Goal: Information Seeking & Learning: Learn about a topic

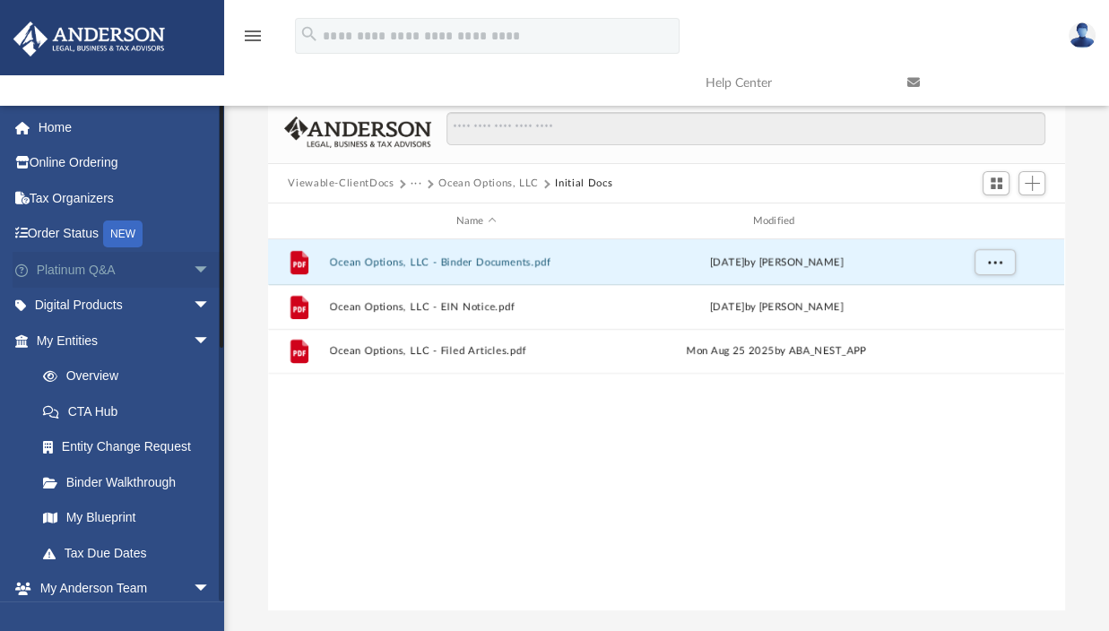
click at [82, 268] on link "Platinum Q&A arrow_drop_down" at bounding box center [125, 270] width 225 height 36
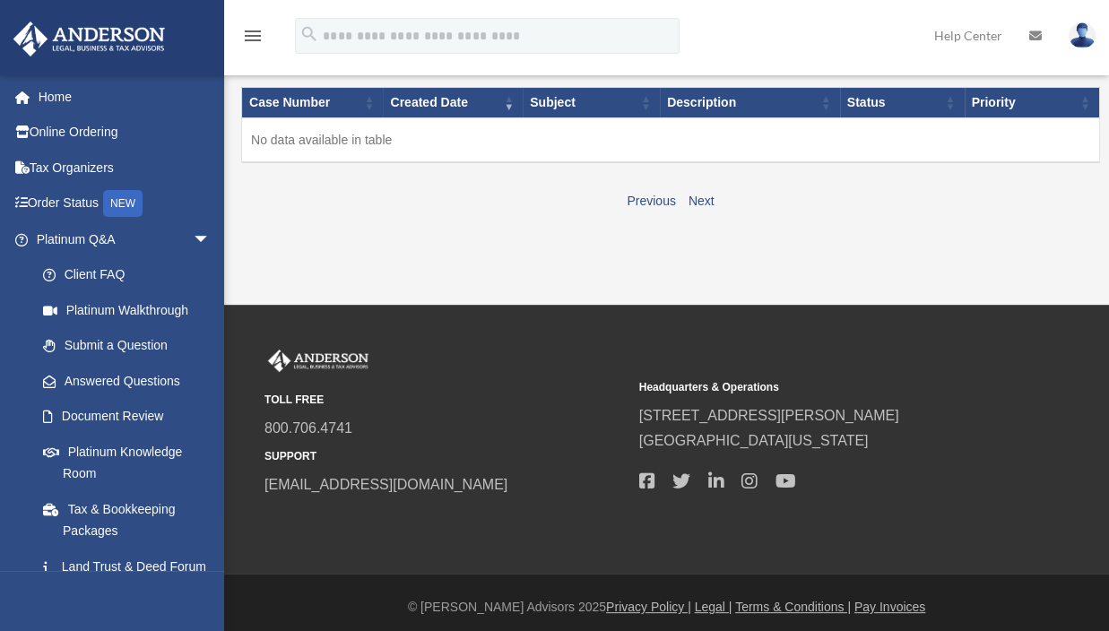
scroll to position [212, 0]
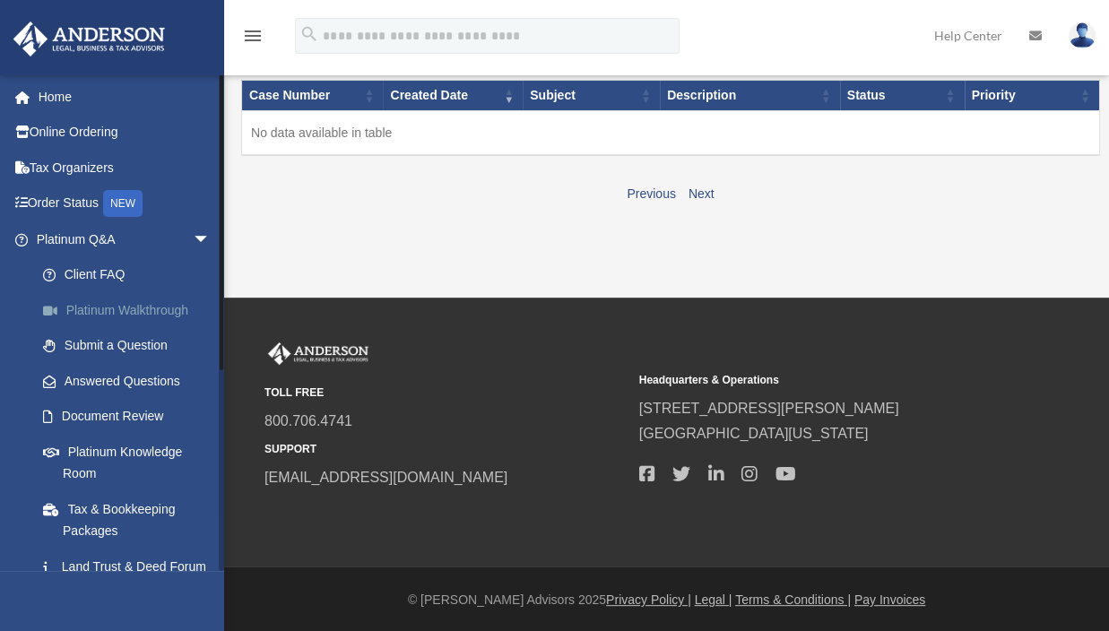
click at [99, 305] on link "Platinum Walkthrough" at bounding box center [131, 310] width 213 height 36
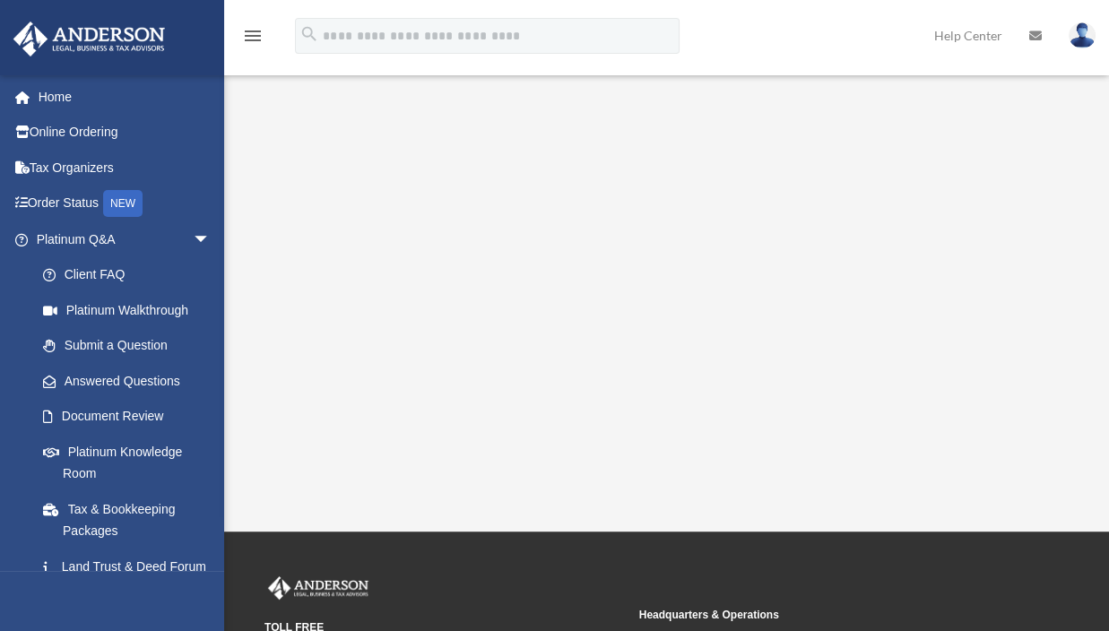
scroll to position [359, 0]
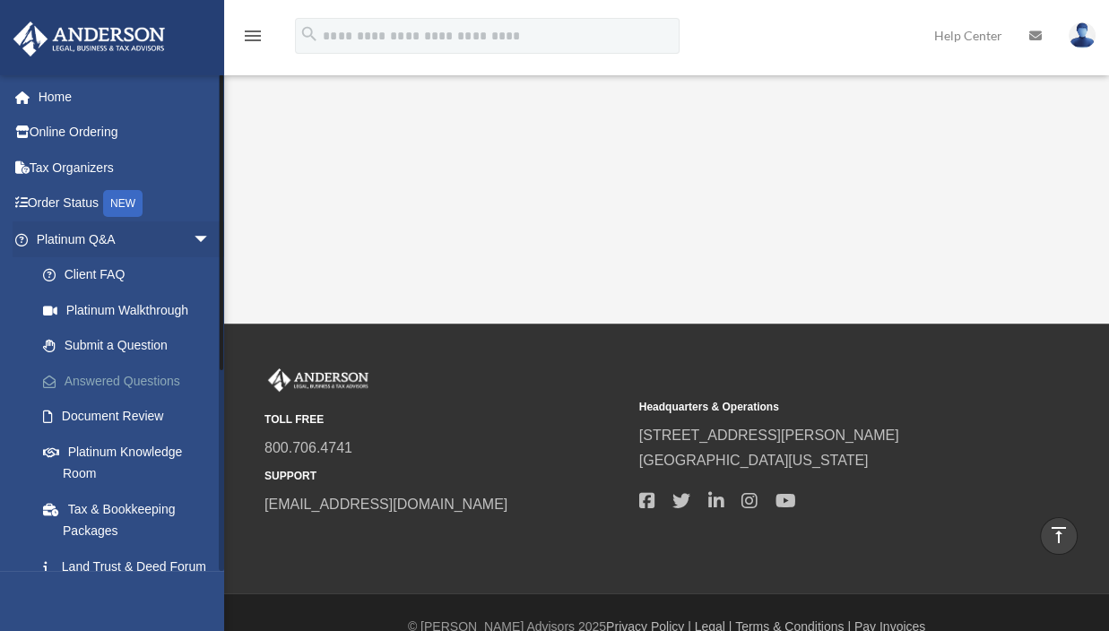
click at [120, 377] on link "Answered Questions" at bounding box center [131, 381] width 213 height 36
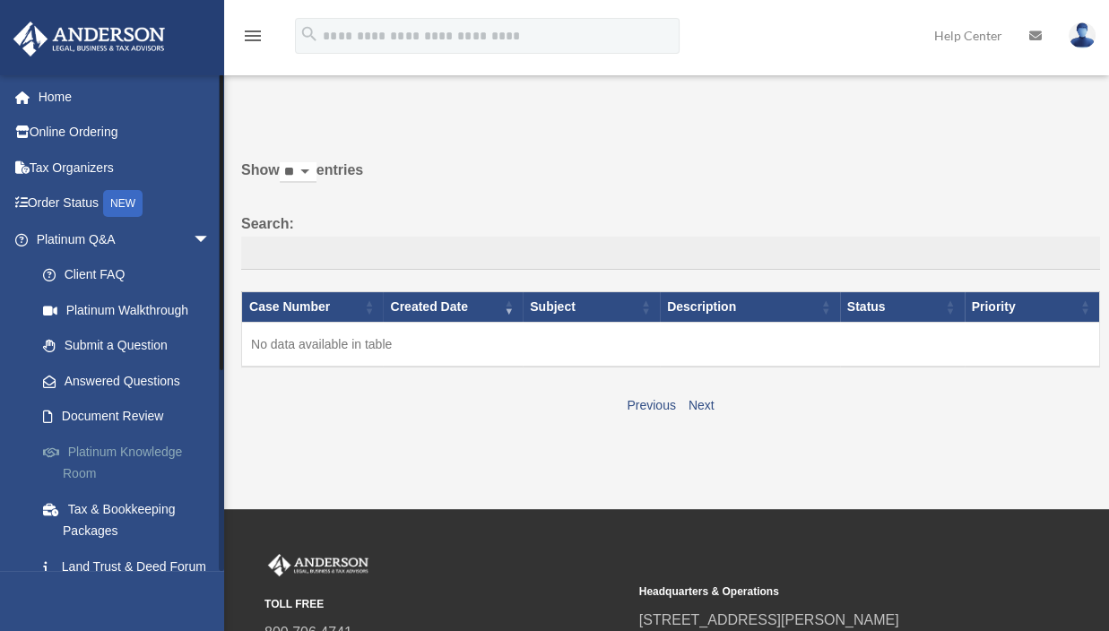
click at [113, 448] on link "Platinum Knowledge Room" at bounding box center [131, 462] width 213 height 57
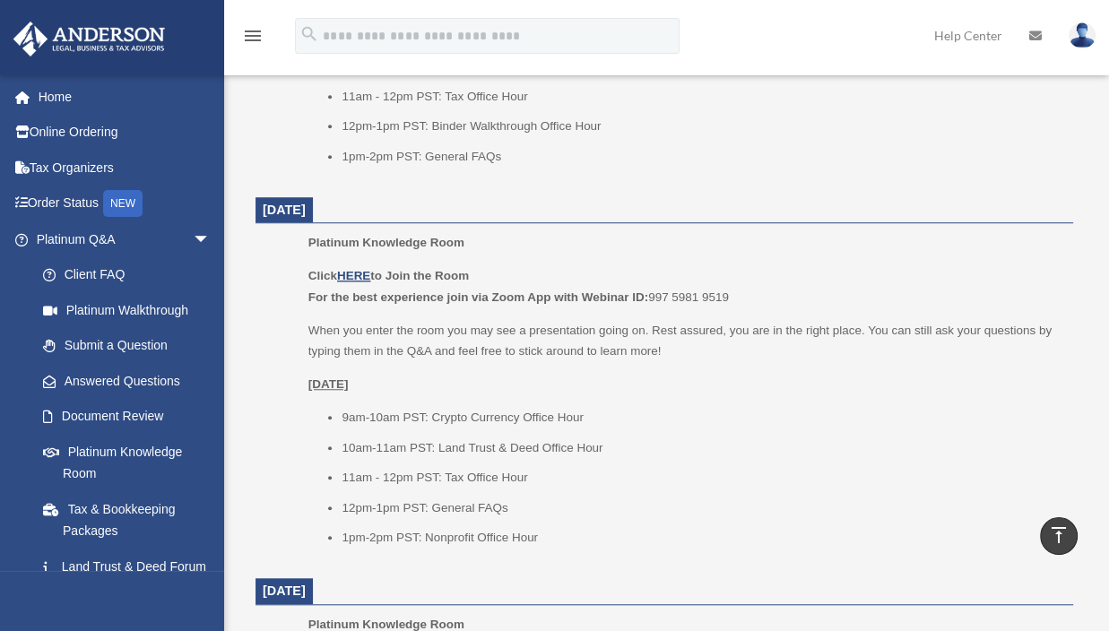
scroll to position [987, 0]
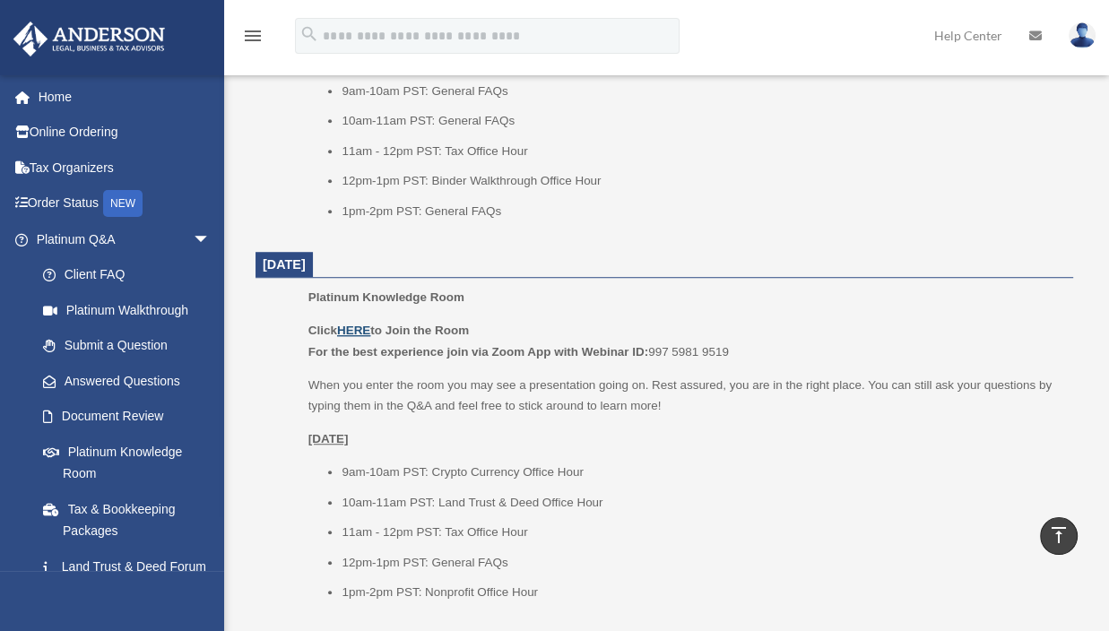
click at [353, 328] on u "HERE" at bounding box center [353, 330] width 33 height 13
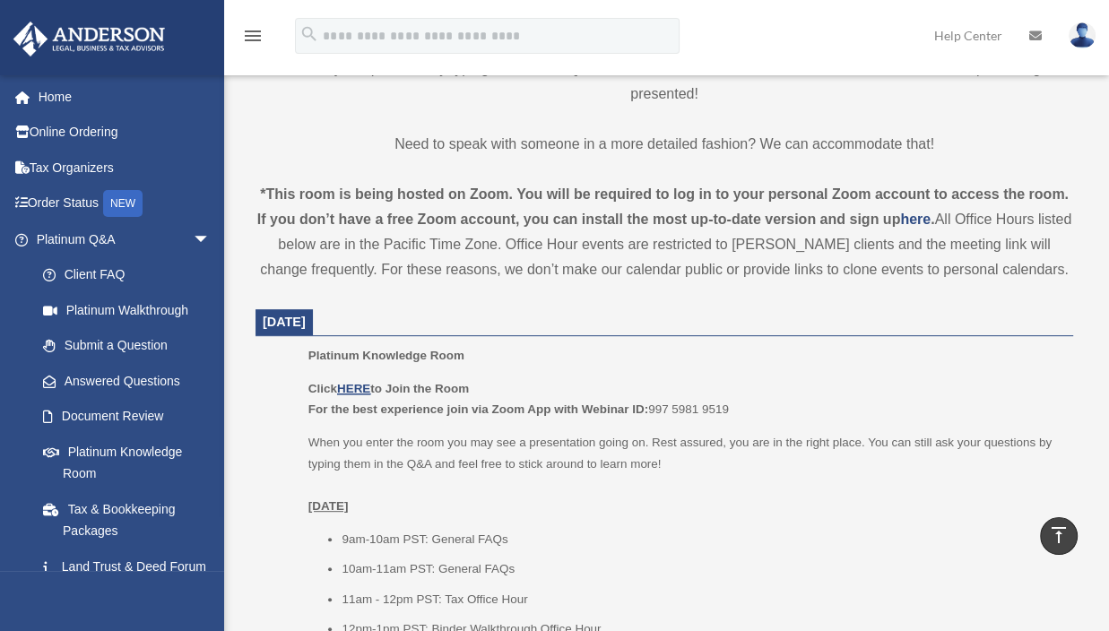
scroll to position [628, 0]
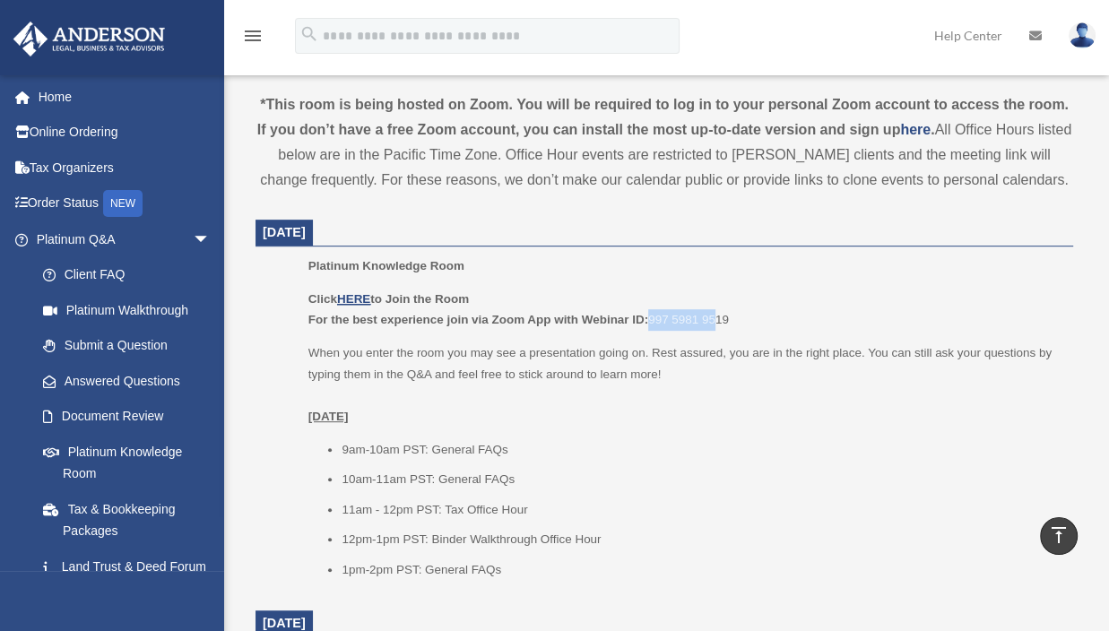
drag, startPoint x: 649, startPoint y: 319, endPoint x: 720, endPoint y: 315, distance: 71.0
click at [720, 315] on p "Click HERE to Join the Room For the best experience join via Zoom App with Webi…" at bounding box center [685, 310] width 752 height 42
click at [743, 312] on p "Click HERE to Join the Room For the best experience join via Zoom App with Webi…" at bounding box center [685, 310] width 752 height 42
drag, startPoint x: 728, startPoint y: 317, endPoint x: 700, endPoint y: 319, distance: 27.9
click at [700, 319] on p "Click HERE to Join the Room For the best experience join via Zoom App with Webi…" at bounding box center [685, 310] width 752 height 42
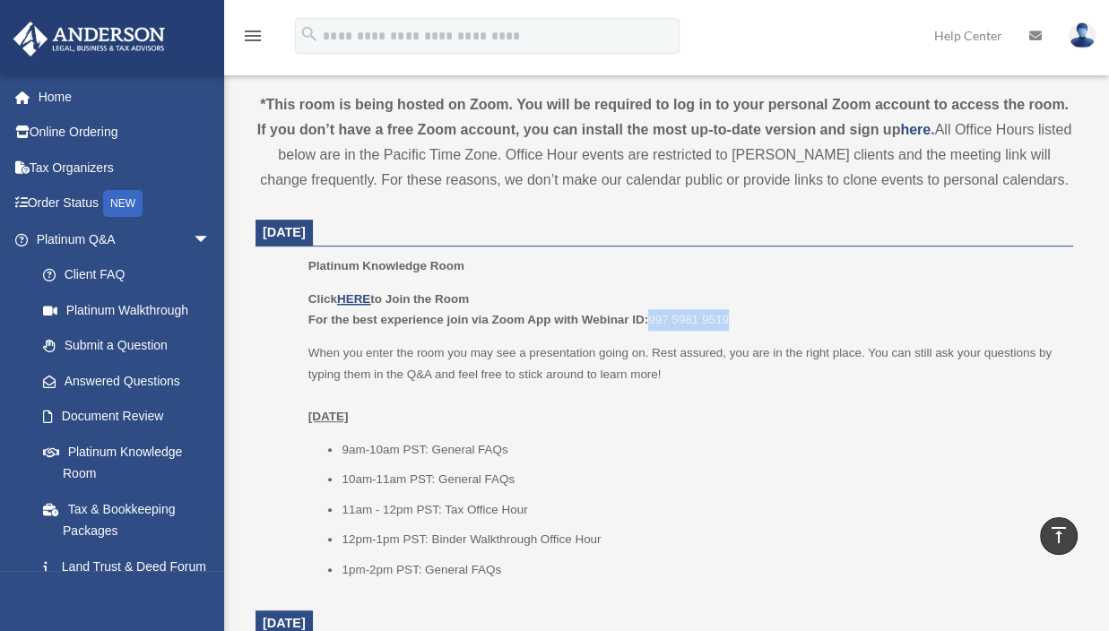
drag, startPoint x: 734, startPoint y: 318, endPoint x: 654, endPoint y: 323, distance: 79.9
click at [654, 323] on p "Click HERE to Join the Room For the best experience join via Zoom App with Webi…" at bounding box center [685, 310] width 752 height 42
copy p "997 5981 9519"
click at [353, 297] on u "HERE" at bounding box center [353, 298] width 33 height 13
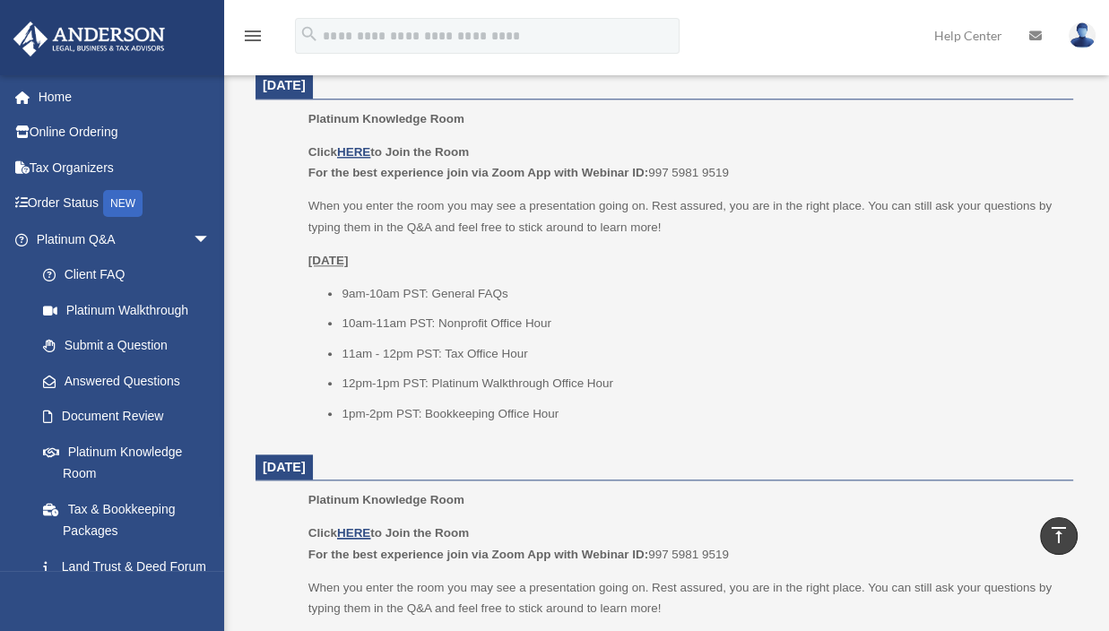
scroll to position [1614, 0]
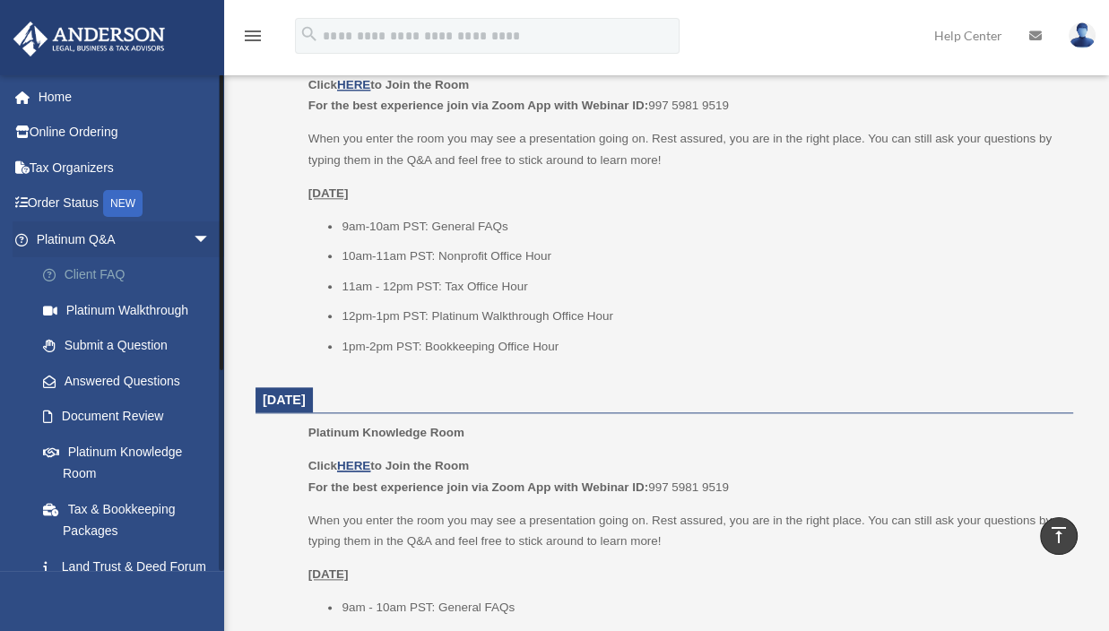
click at [102, 265] on link "Client FAQ" at bounding box center [131, 275] width 213 height 36
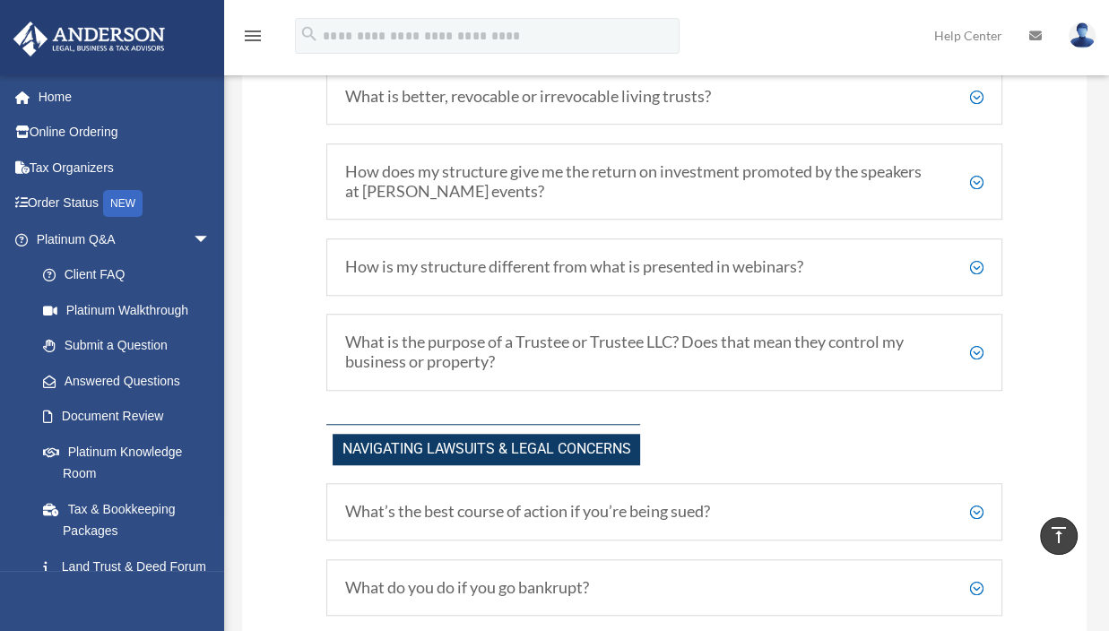
scroll to position [1076, 0]
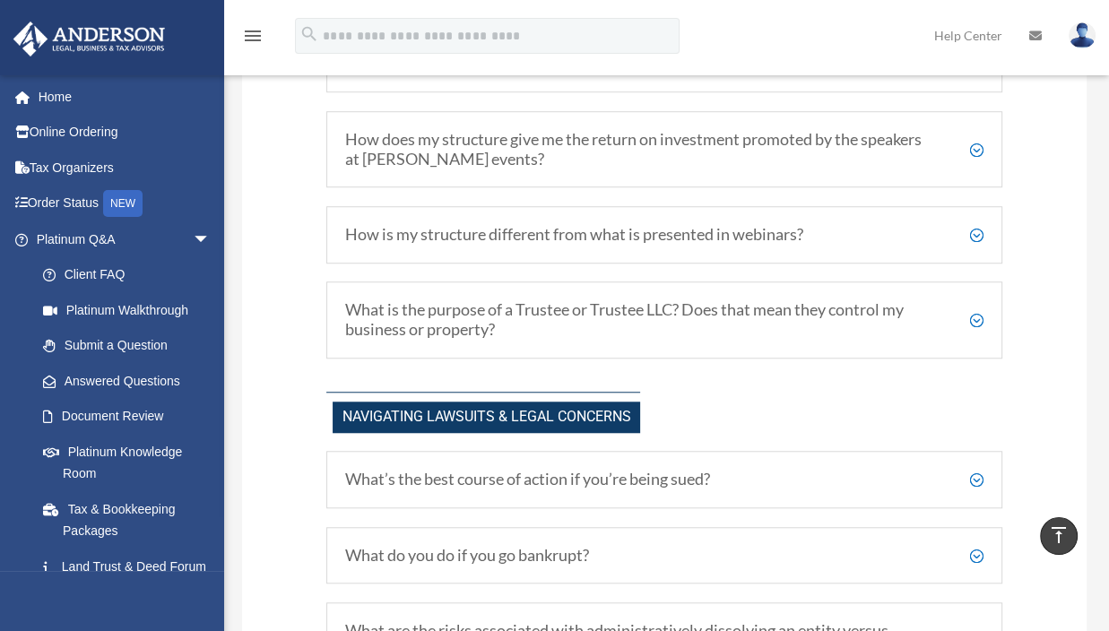
click at [979, 152] on h5 "How does my structure give me the return on investment promoted by the speakers…" at bounding box center [664, 149] width 639 height 39
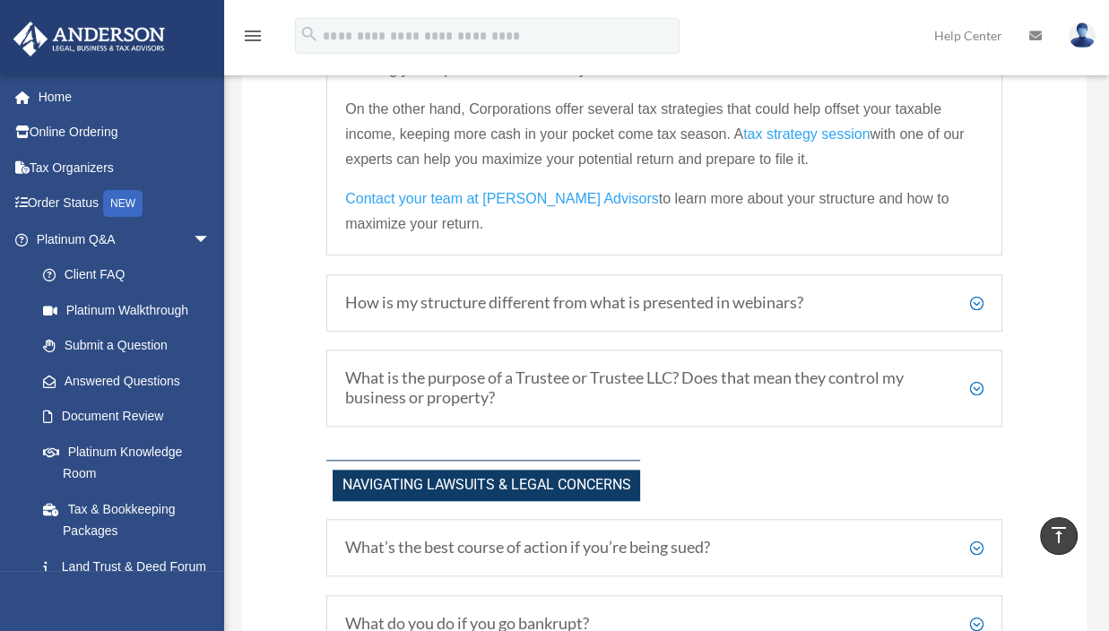
scroll to position [1345, 0]
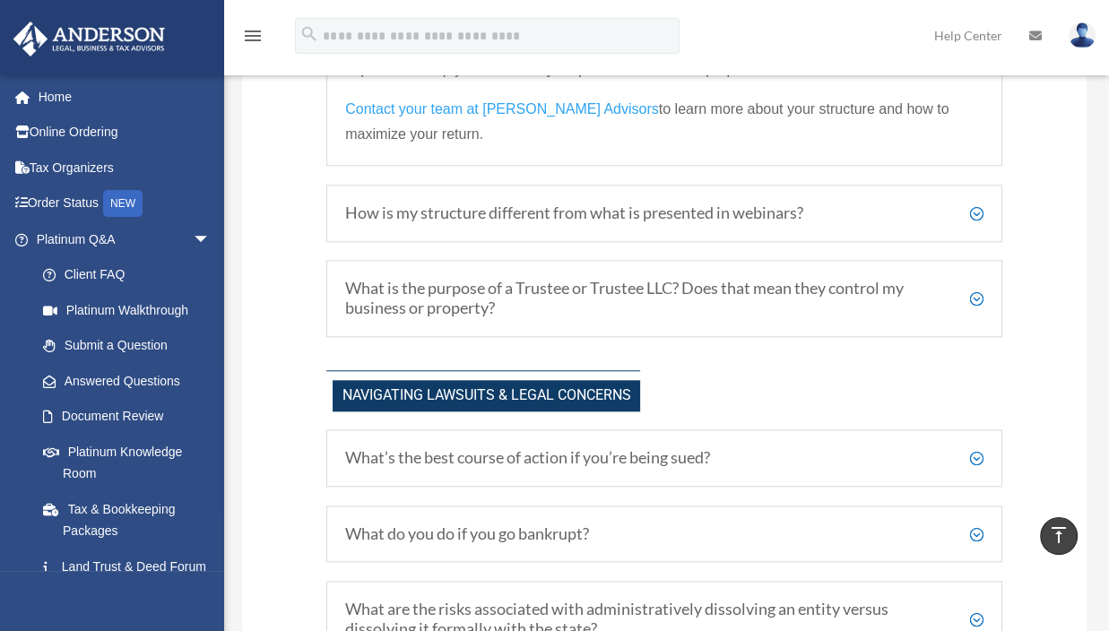
click at [977, 211] on h5 "How is my structure different from what is presented in webinars?" at bounding box center [664, 214] width 639 height 20
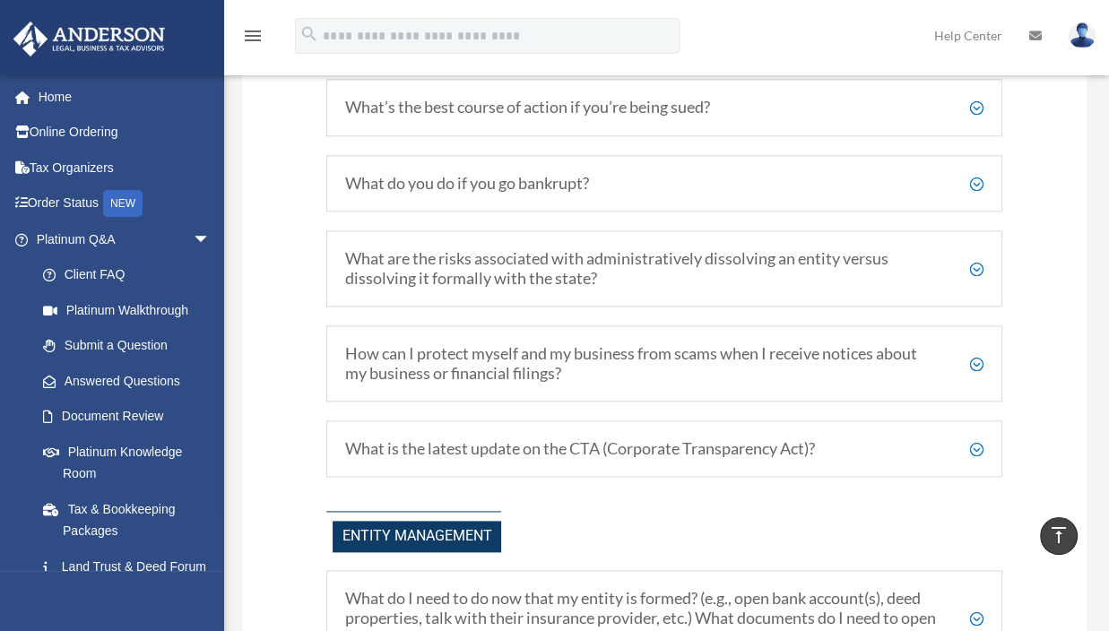
scroll to position [1771, 0]
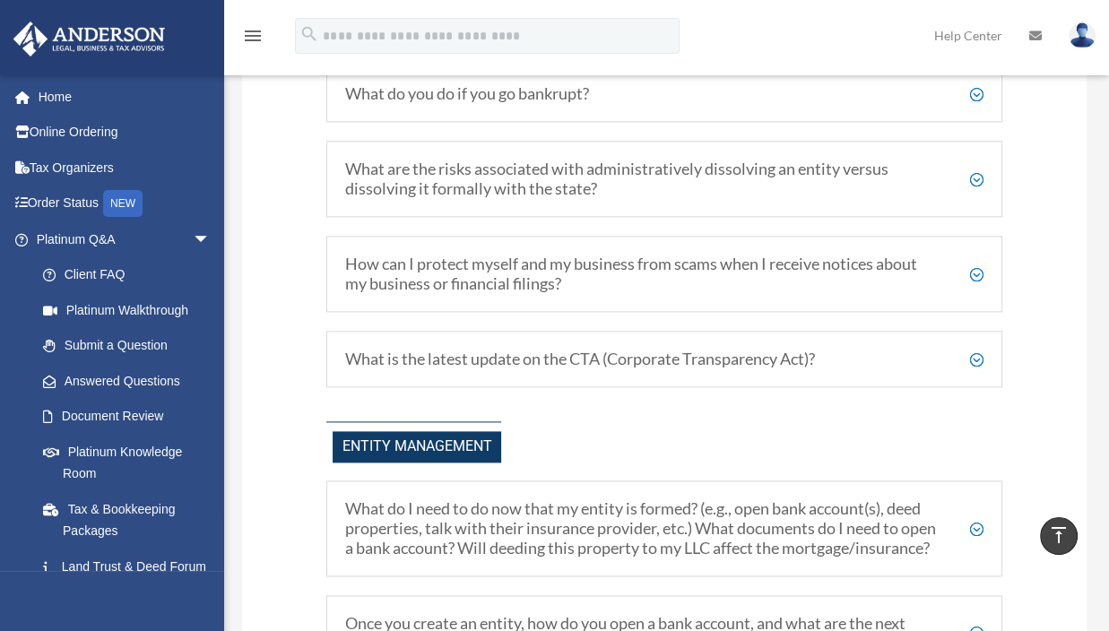
click at [975, 173] on h5 "What are the risks associated with administratively dissolving an entity versus…" at bounding box center [664, 179] width 639 height 39
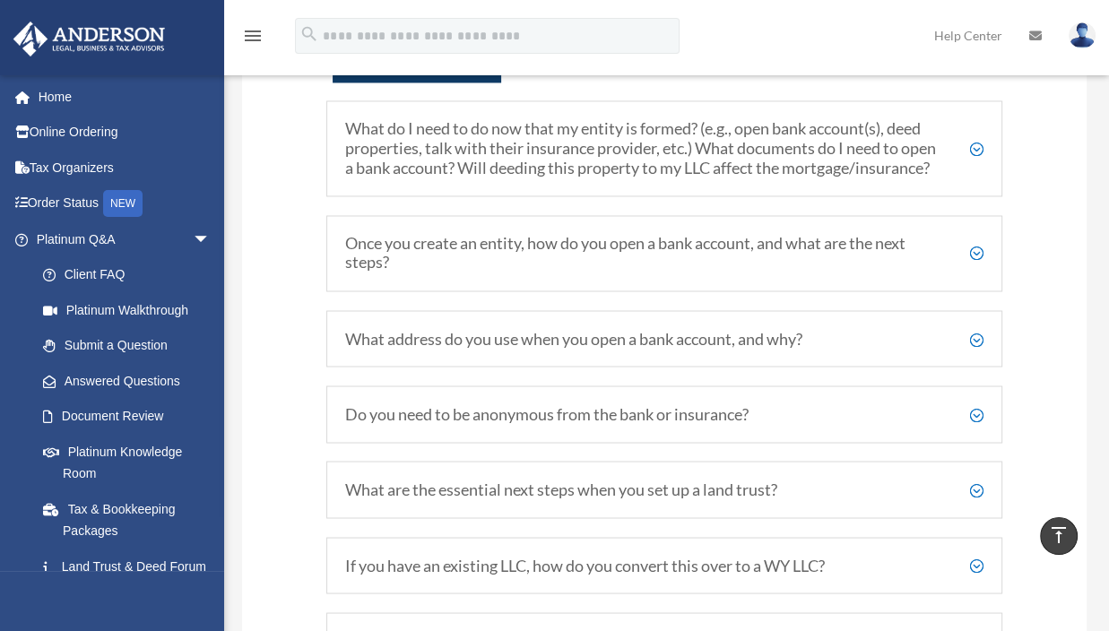
scroll to position [2489, 0]
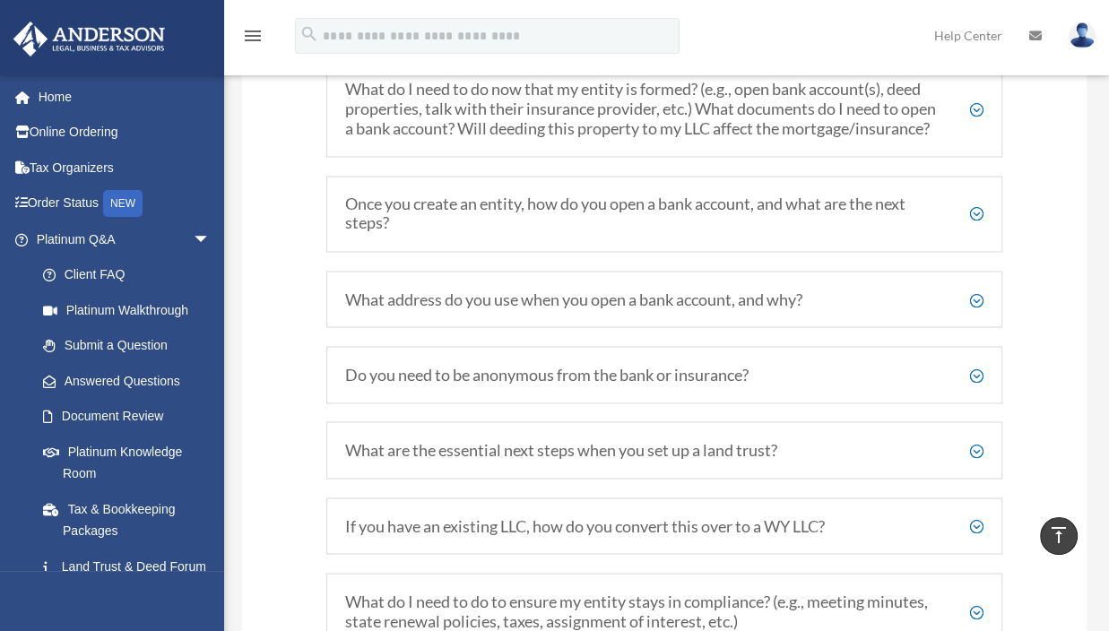
click at [977, 229] on h5 "Once you create an entity, how do you open a bank account, and what are the nex…" at bounding box center [664, 214] width 639 height 39
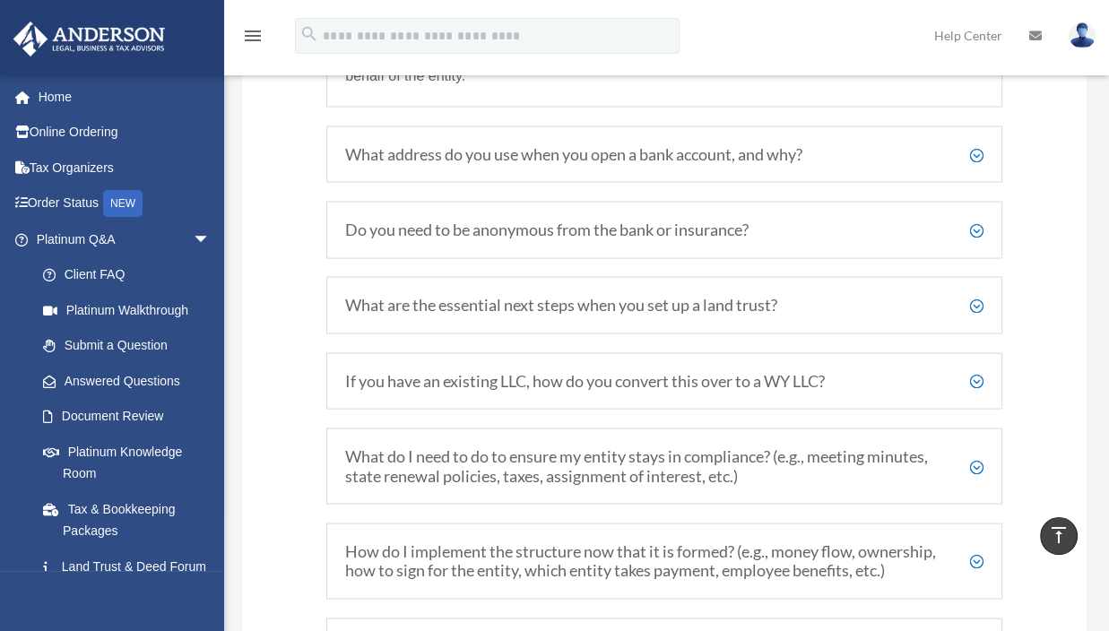
scroll to position [2847, 0]
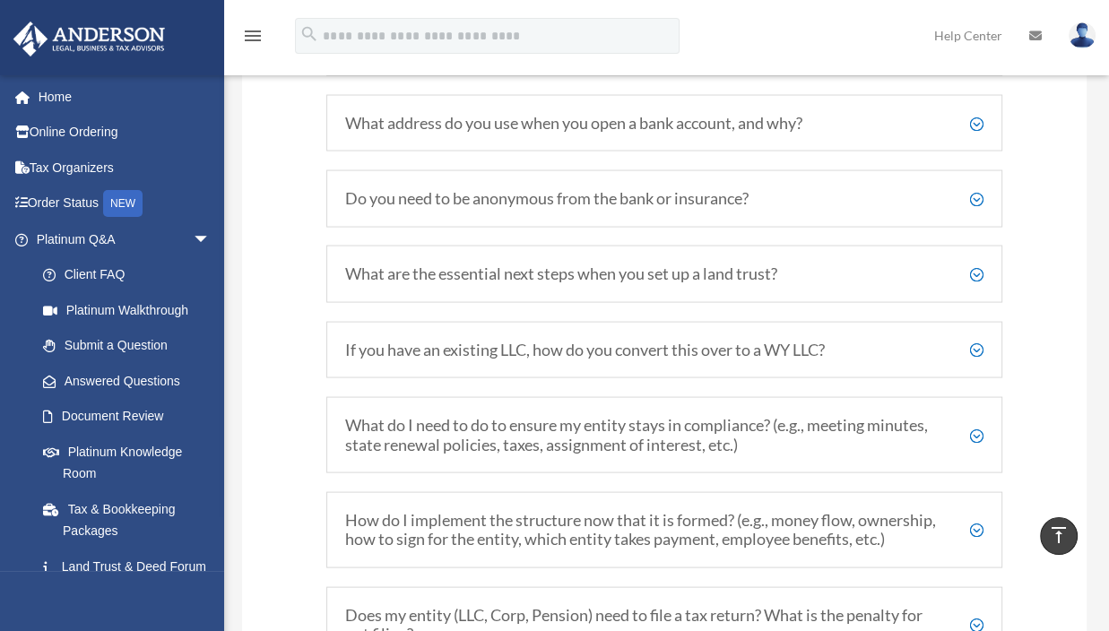
click at [982, 134] on h5 "What address do you use when you open a bank account, and why?" at bounding box center [664, 124] width 639 height 20
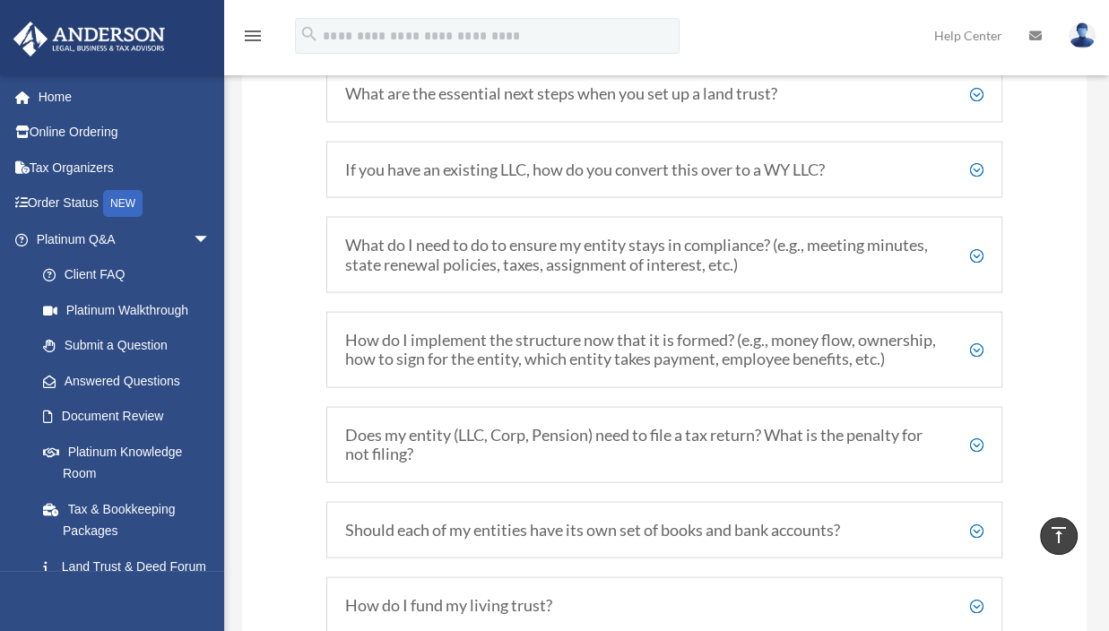
scroll to position [3007, 0]
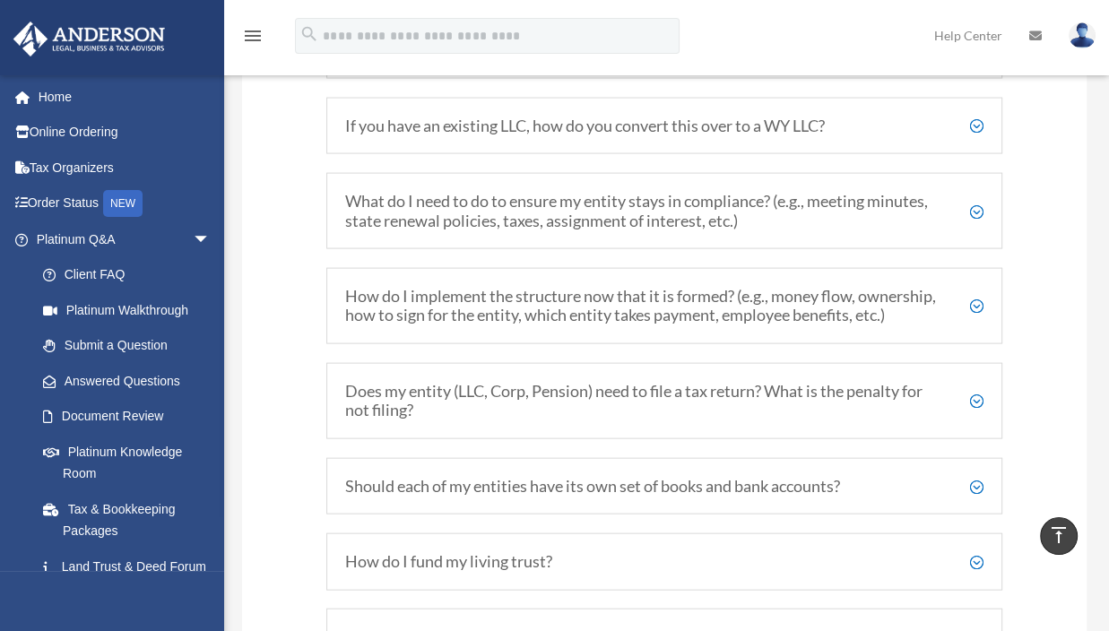
click at [983, 135] on h5 "If you have an existing LLC, how do you convert this over to a WY LLC?" at bounding box center [664, 127] width 639 height 20
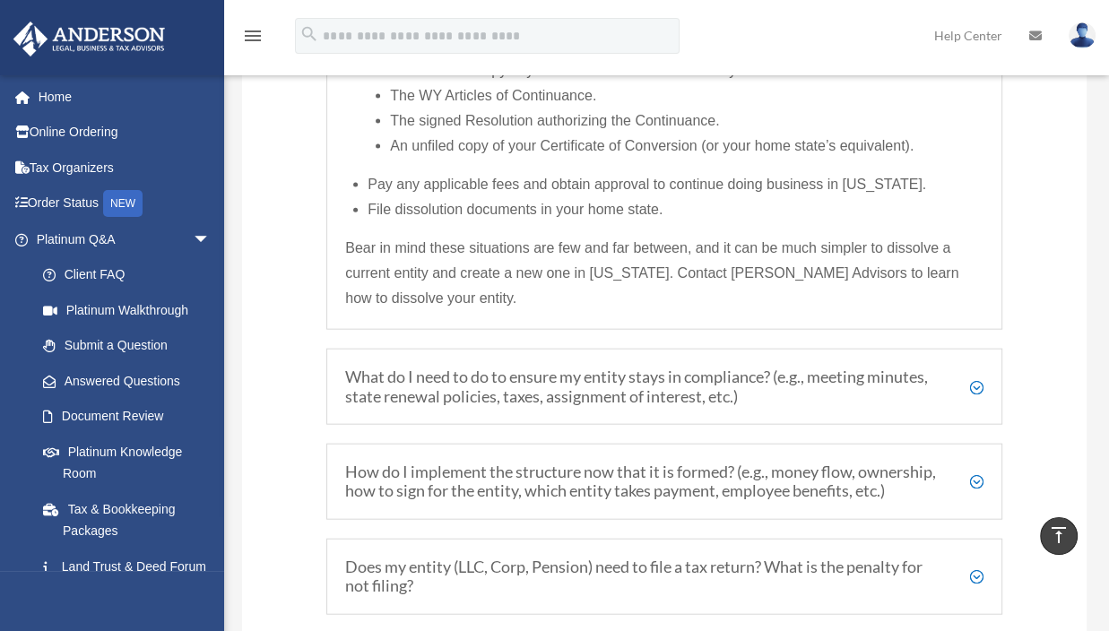
scroll to position [3311, 0]
